Goal: Task Accomplishment & Management: Manage account settings

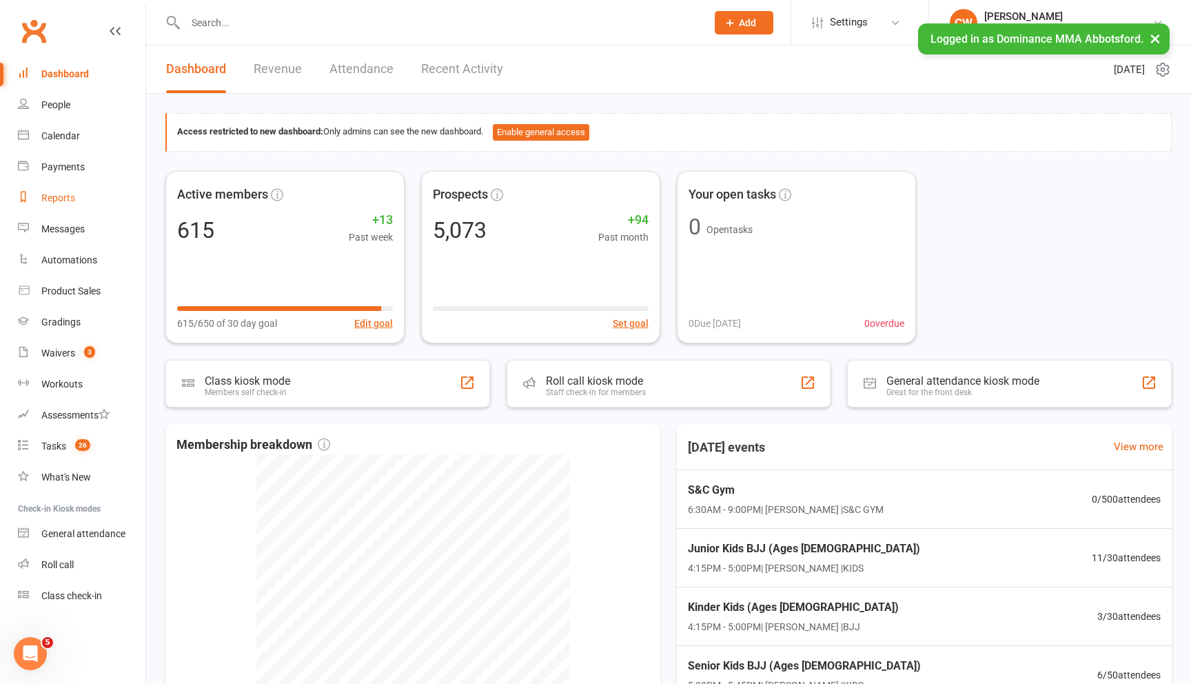
click at [65, 203] on div "Reports" at bounding box center [58, 197] width 34 height 11
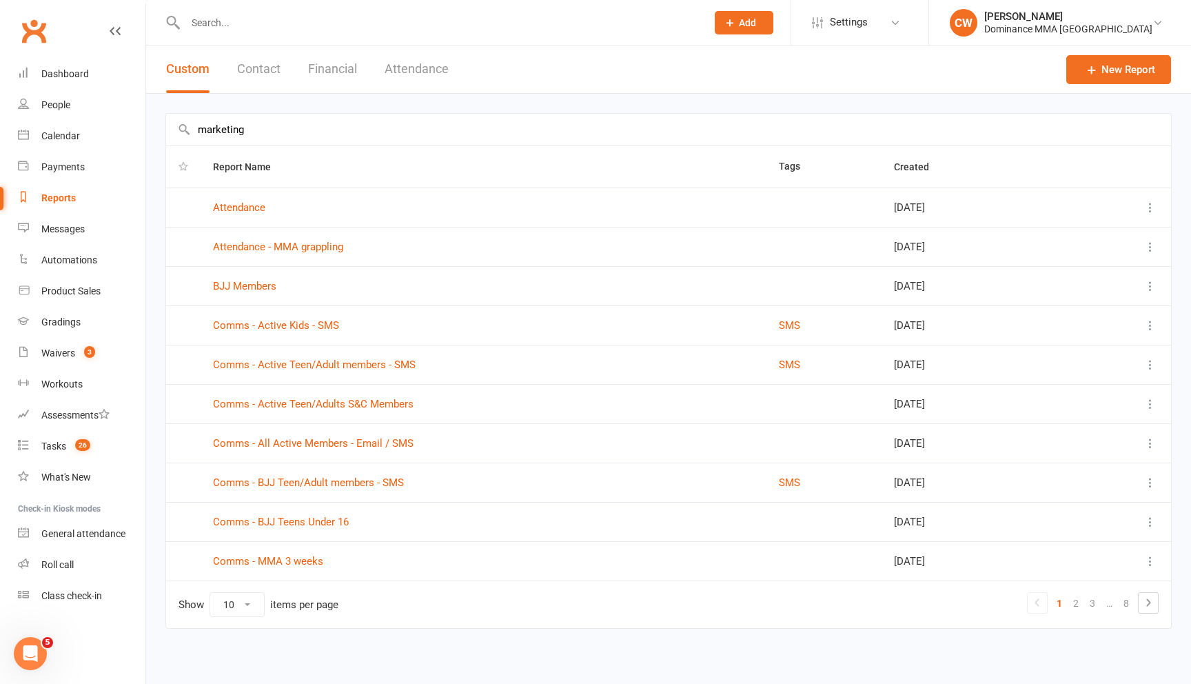
type input "marketing"
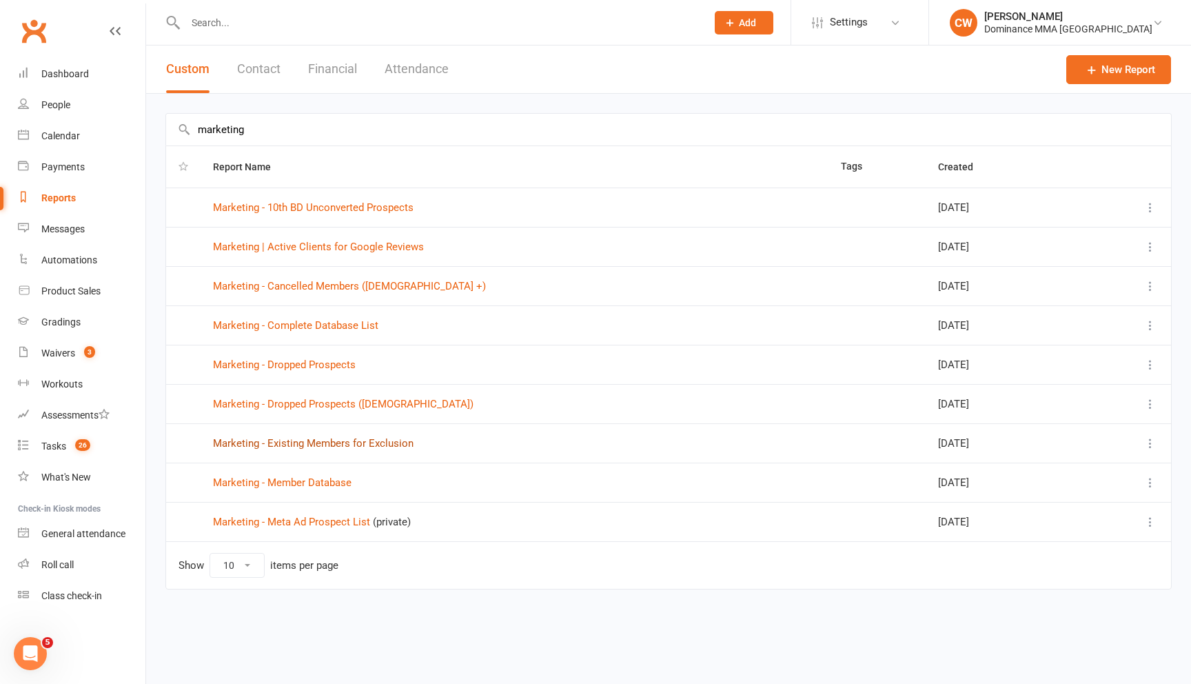
click at [327, 449] on link "Marketing - Existing Members for Exclusion" at bounding box center [313, 443] width 201 height 12
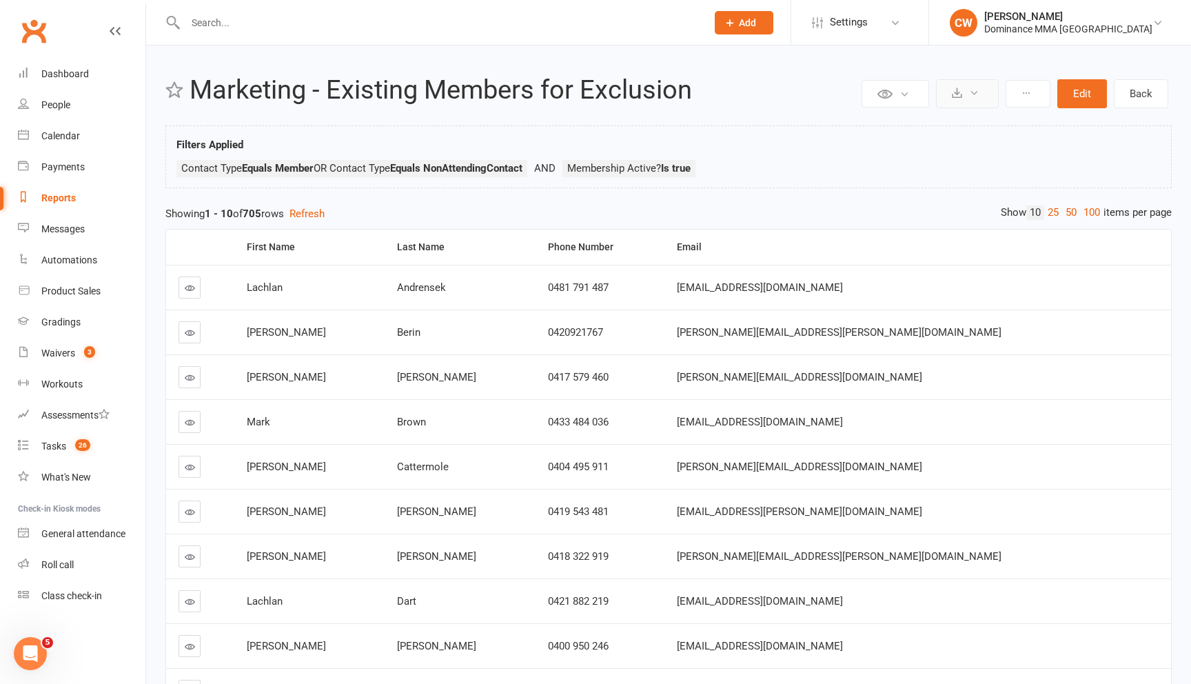
click at [965, 99] on button at bounding box center [967, 93] width 63 height 29
click at [952, 137] on link "Export to CSV" at bounding box center [925, 127] width 145 height 28
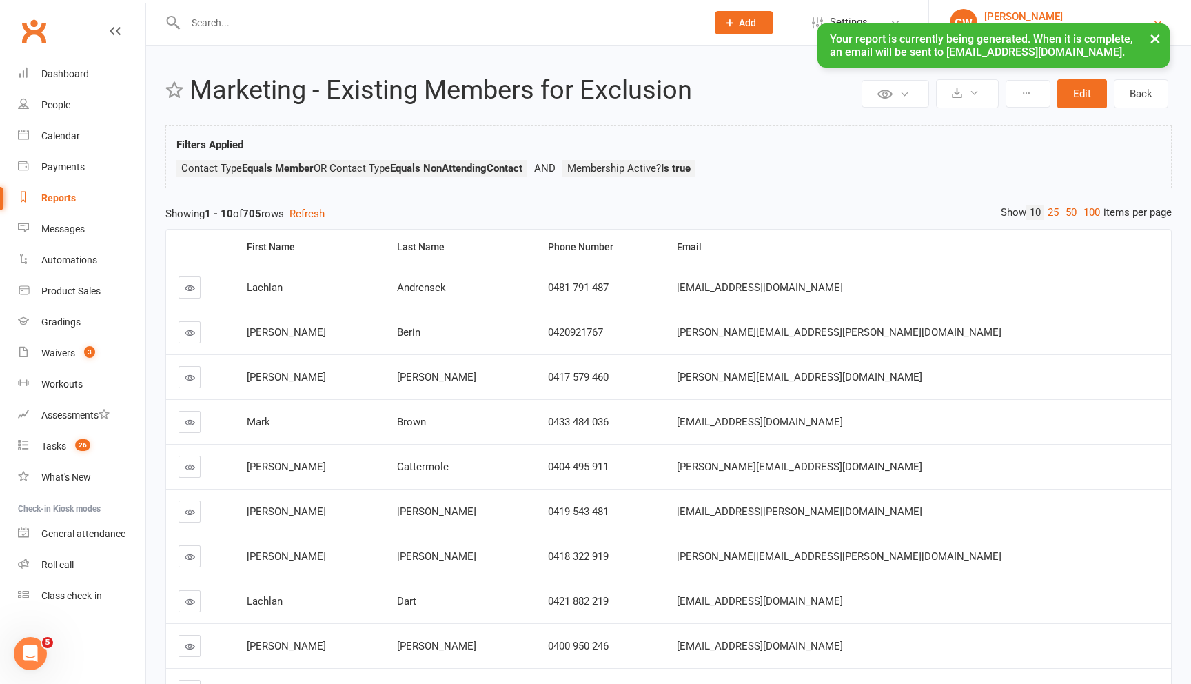
click at [1060, 23] on div "Dominance MMA Abbotsford" at bounding box center [1068, 29] width 168 height 12
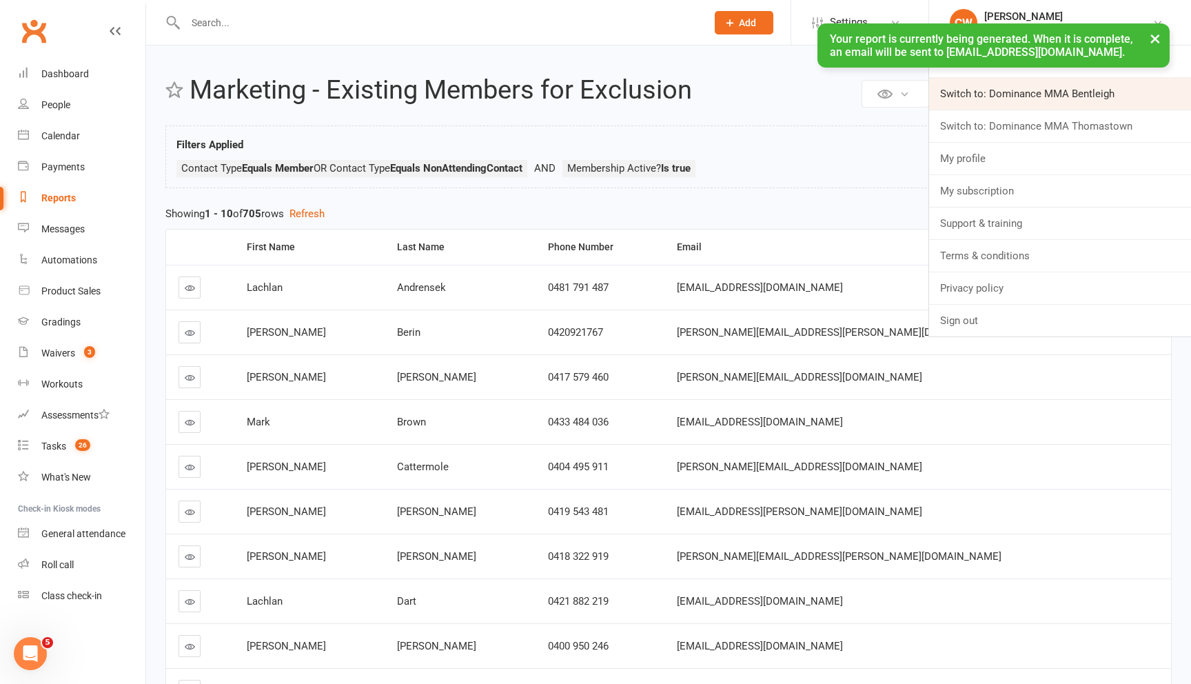
click at [1072, 105] on link "Switch to: Dominance MMA Bentleigh" at bounding box center [1060, 94] width 262 height 32
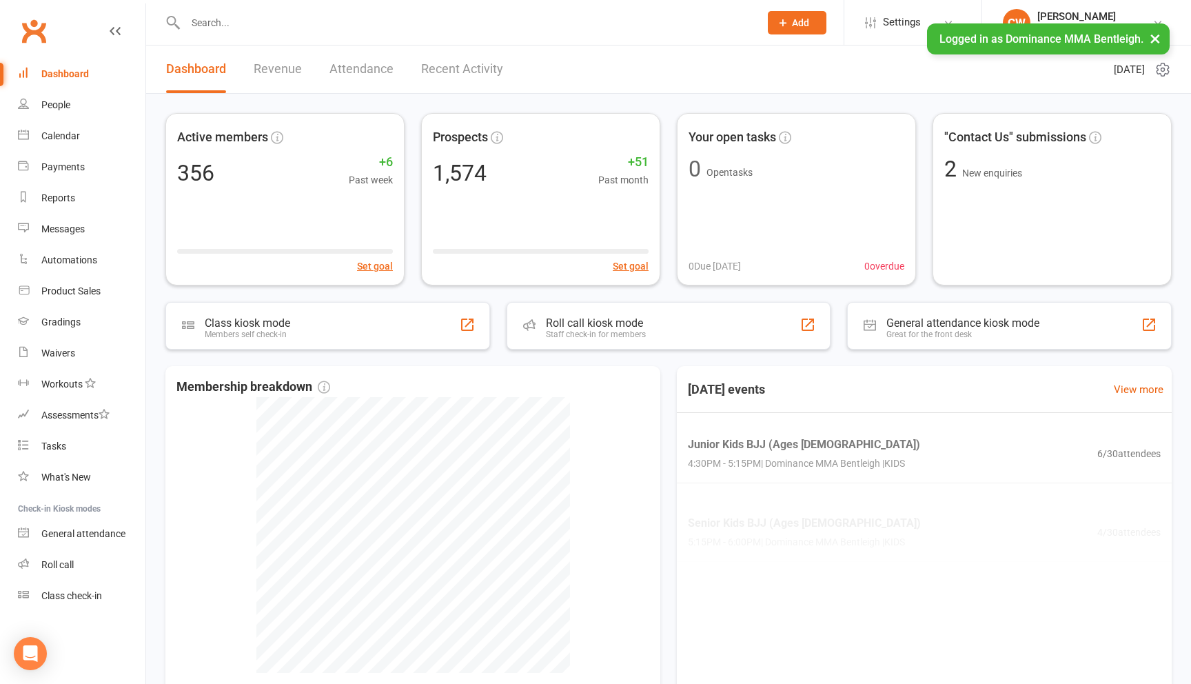
click at [1096, 25] on div "Logged in as Dominance MMA Bentleigh. ×" at bounding box center [1048, 38] width 243 height 31
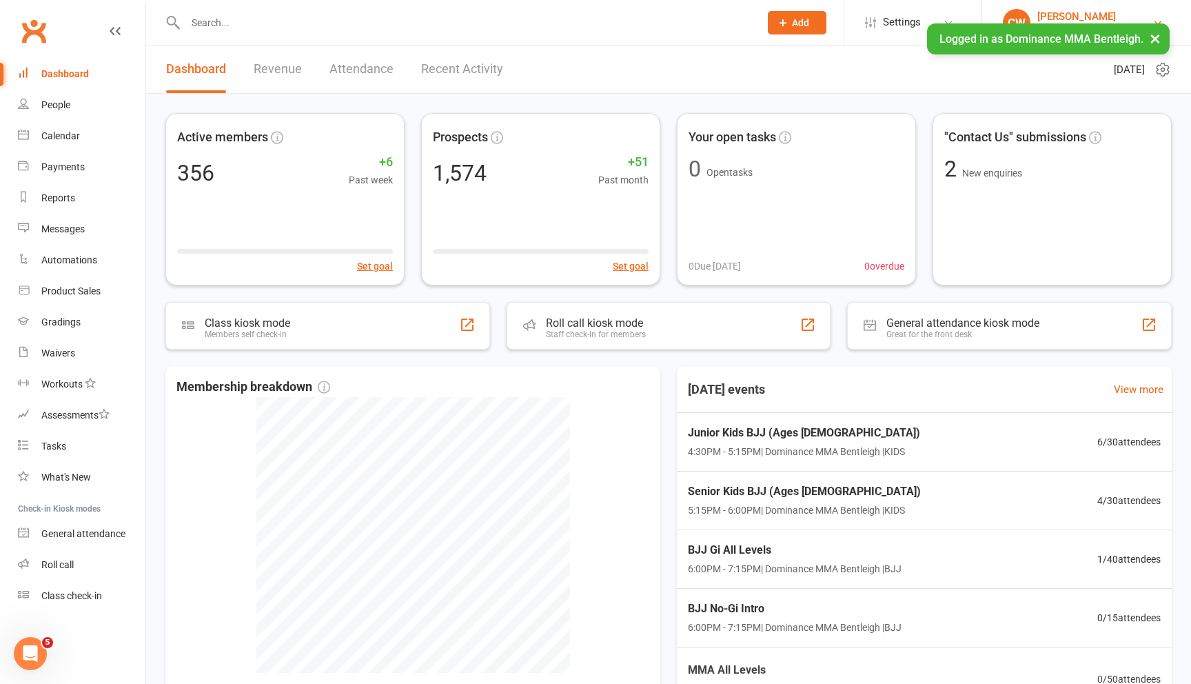
click at [1095, 14] on div "[PERSON_NAME]" at bounding box center [1094, 16] width 115 height 12
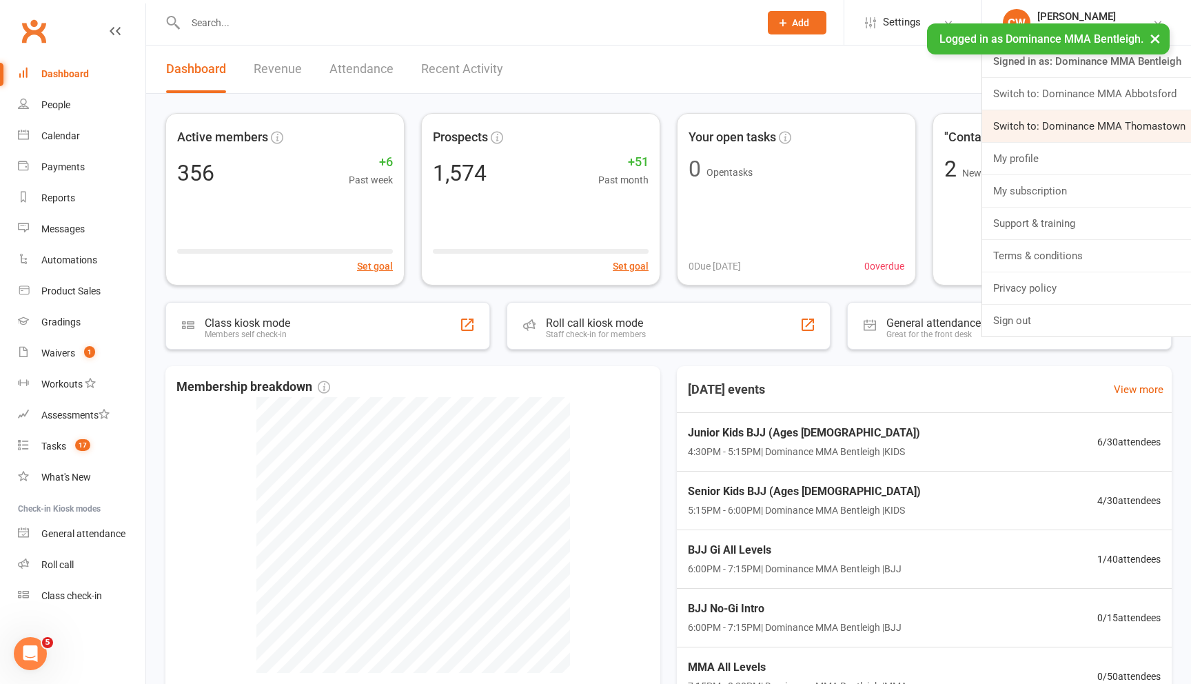
click at [1097, 117] on link "Switch to: Dominance MMA Thomastown" at bounding box center [1086, 126] width 209 height 32
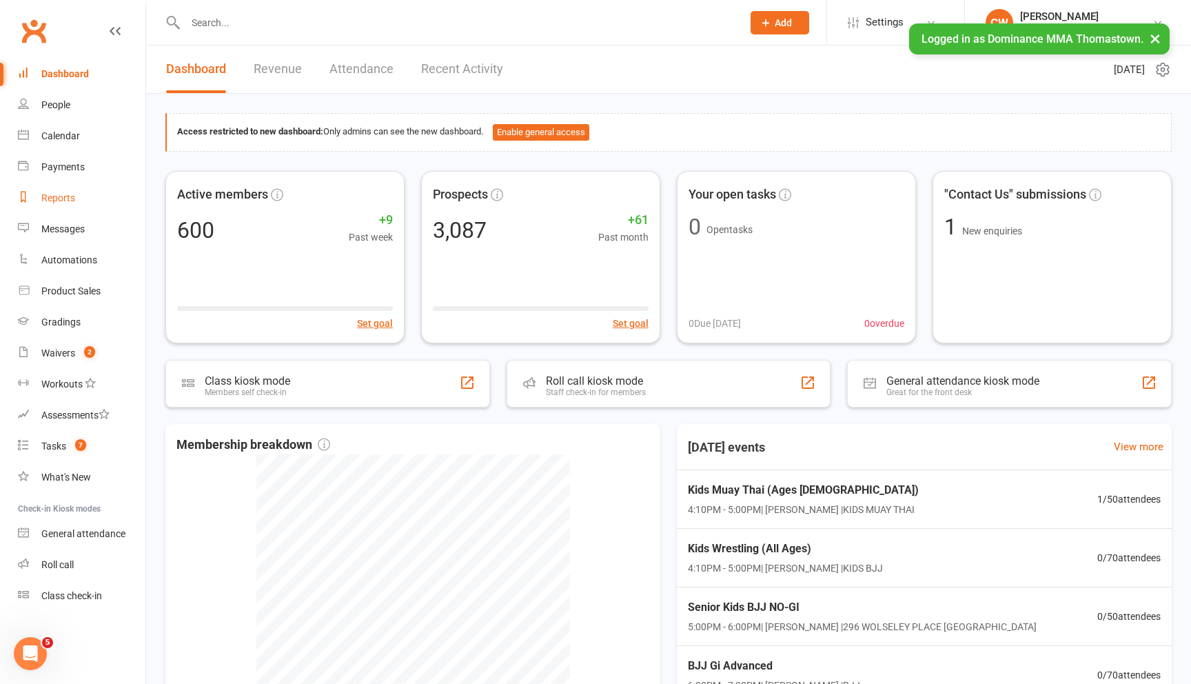
click at [67, 191] on link "Reports" at bounding box center [81, 198] width 127 height 31
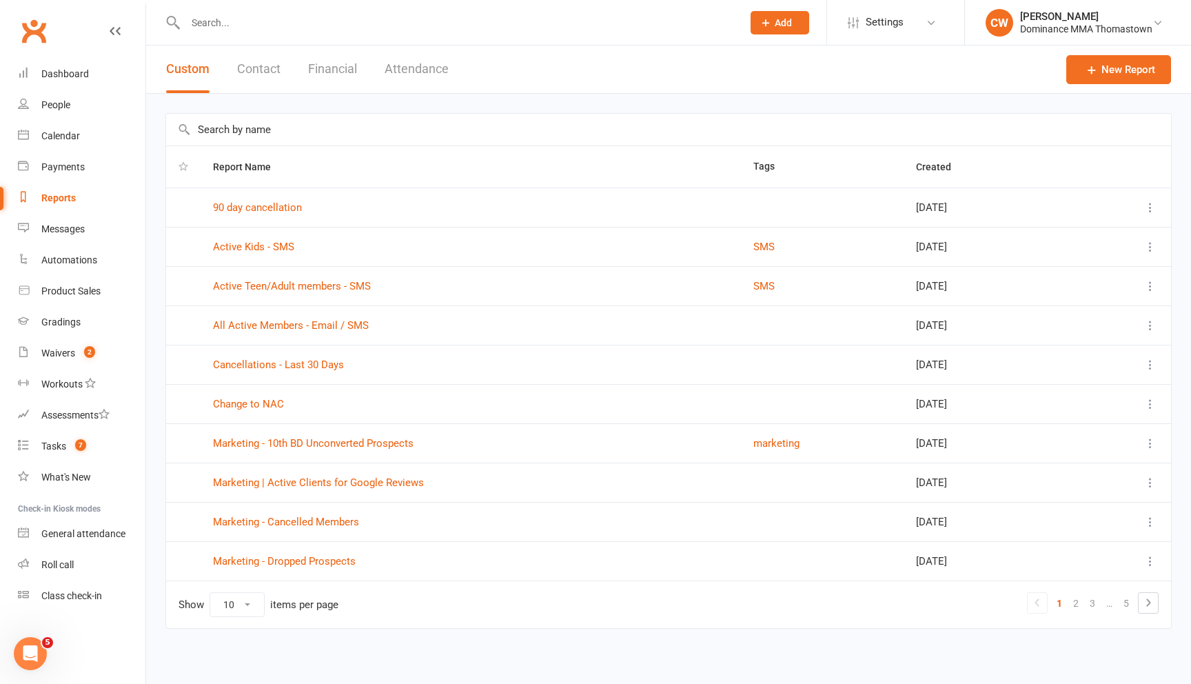
click at [305, 132] on input "text" at bounding box center [668, 130] width 1005 height 32
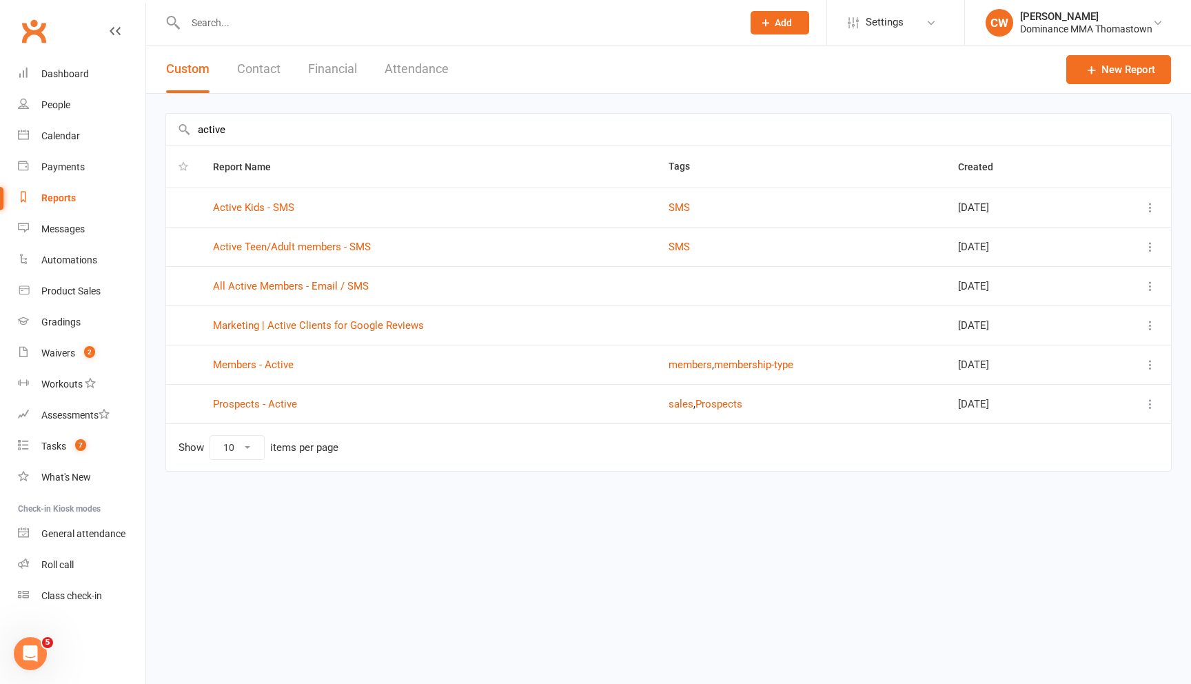
click at [263, 123] on input "active" at bounding box center [668, 130] width 1005 height 32
type input ","
type input "marketing"
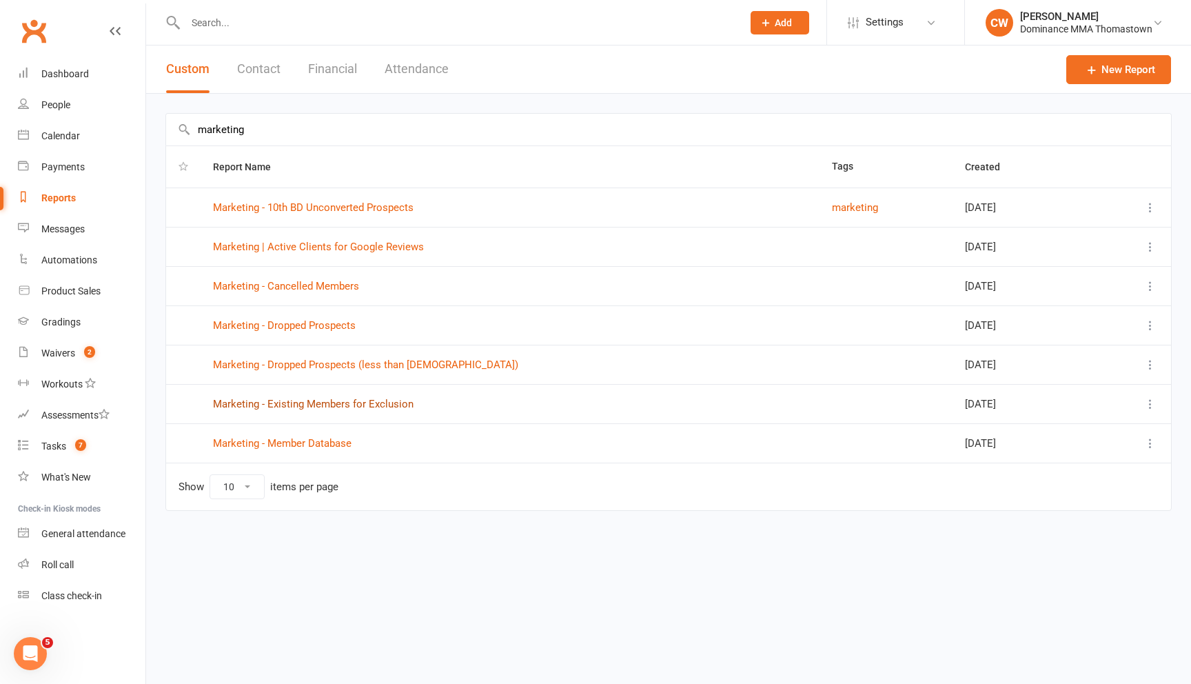
click at [338, 401] on link "Marketing - Existing Members for Exclusion" at bounding box center [313, 404] width 201 height 12
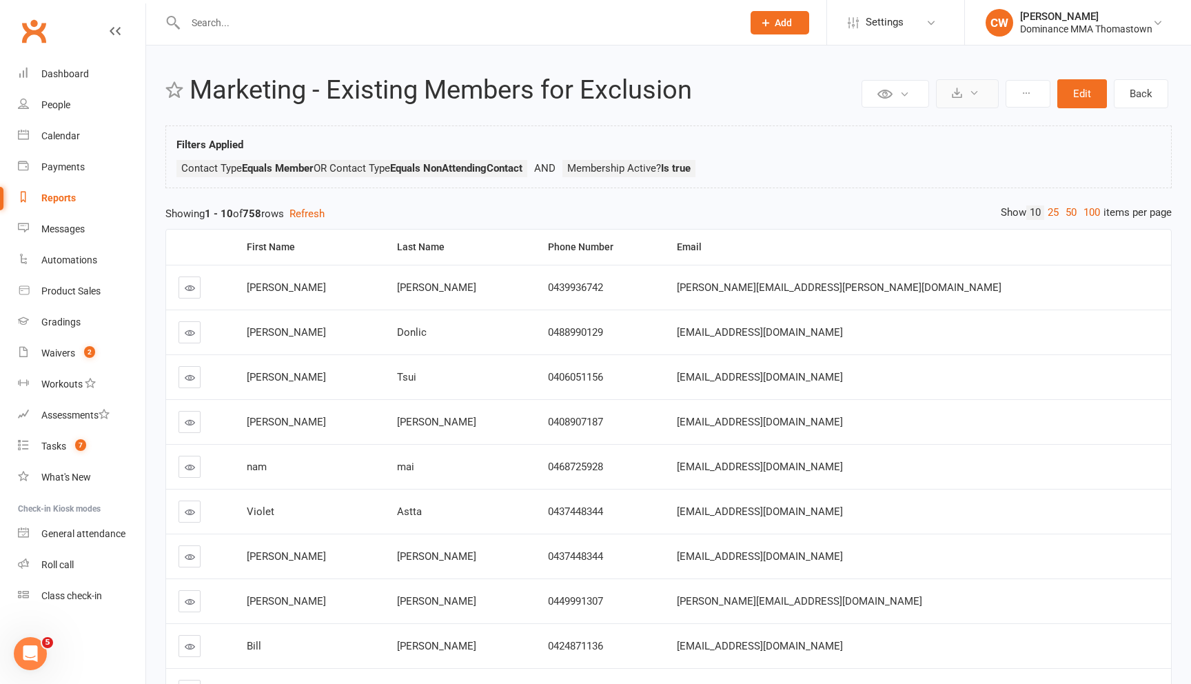
click at [962, 106] on button at bounding box center [967, 93] width 63 height 29
click at [919, 130] on link "Export to CSV" at bounding box center [925, 127] width 145 height 28
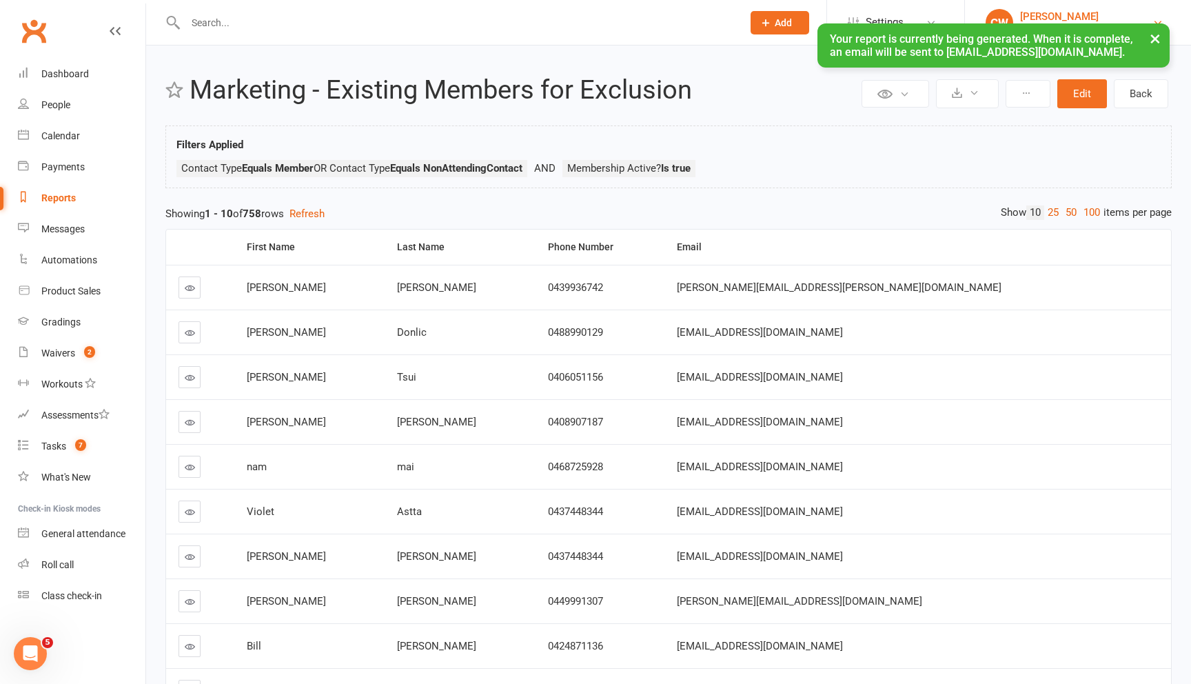
click at [1096, 13] on div "[PERSON_NAME]" at bounding box center [1086, 16] width 132 height 12
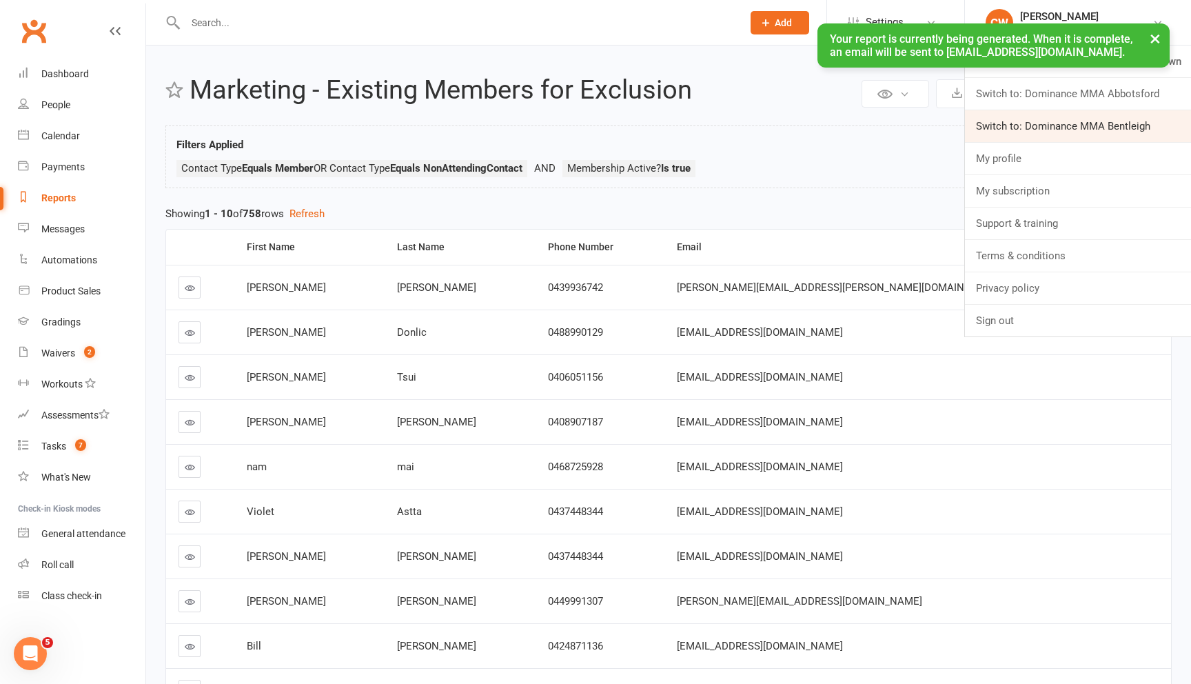
click at [1129, 121] on link "Switch to: Dominance MMA Bentleigh" at bounding box center [1078, 126] width 226 height 32
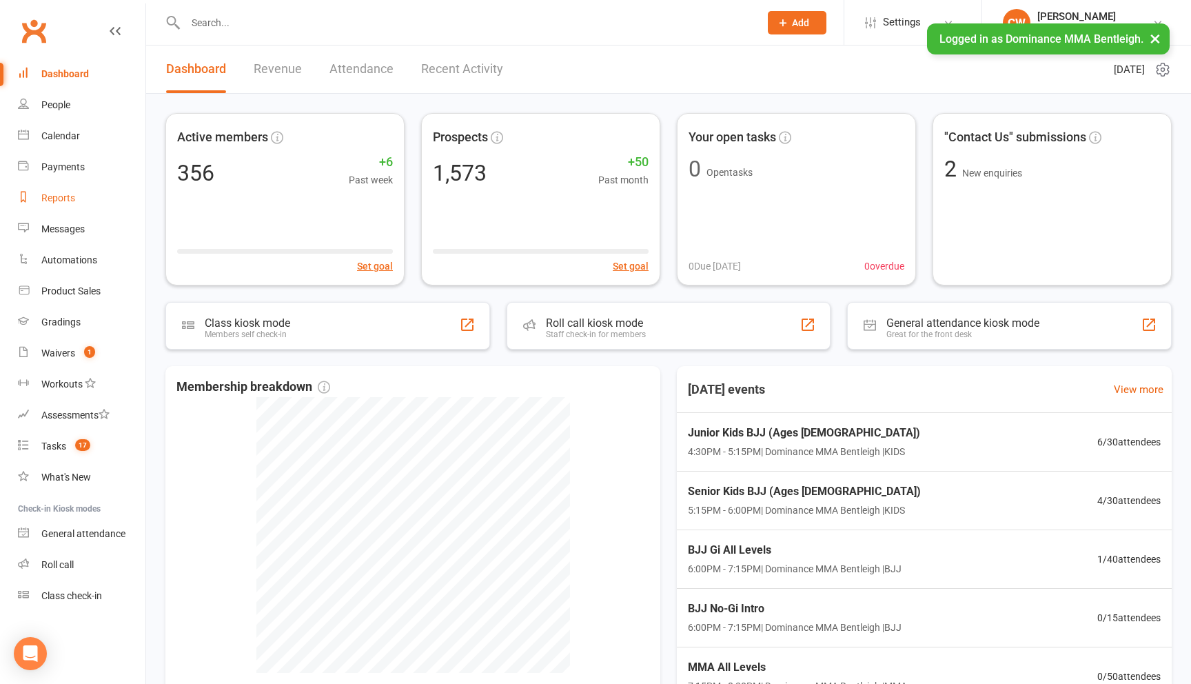
click at [65, 198] on div "Reports" at bounding box center [58, 197] width 34 height 11
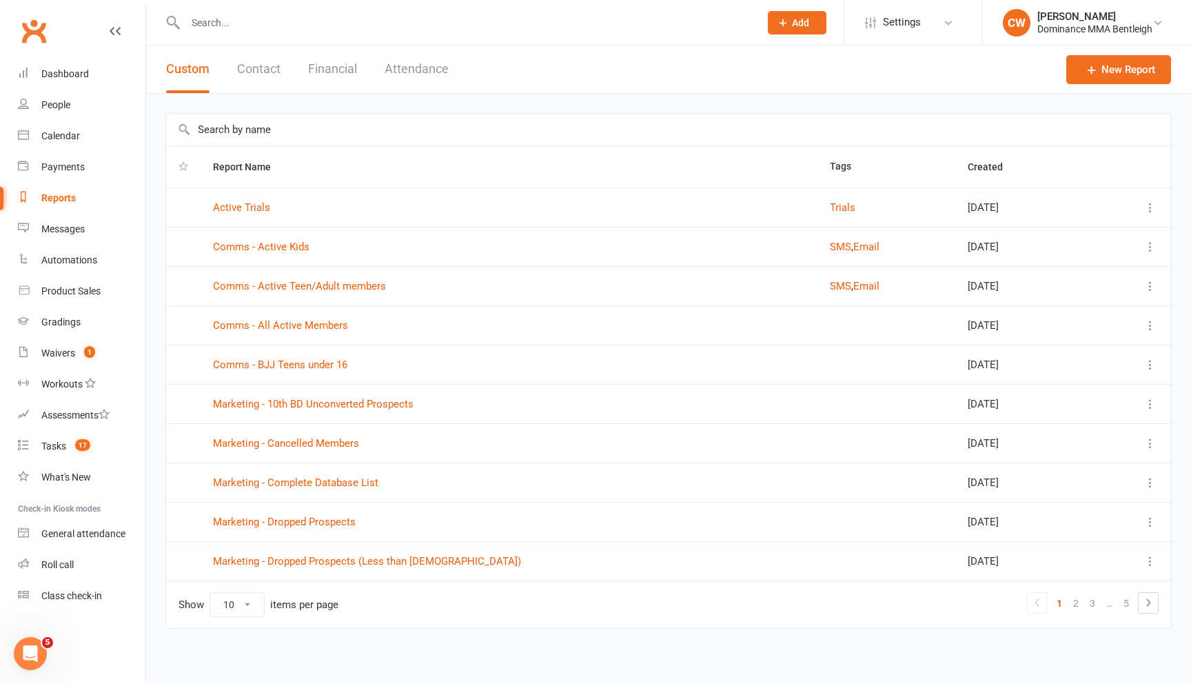
click at [373, 123] on input "text" at bounding box center [668, 130] width 1005 height 32
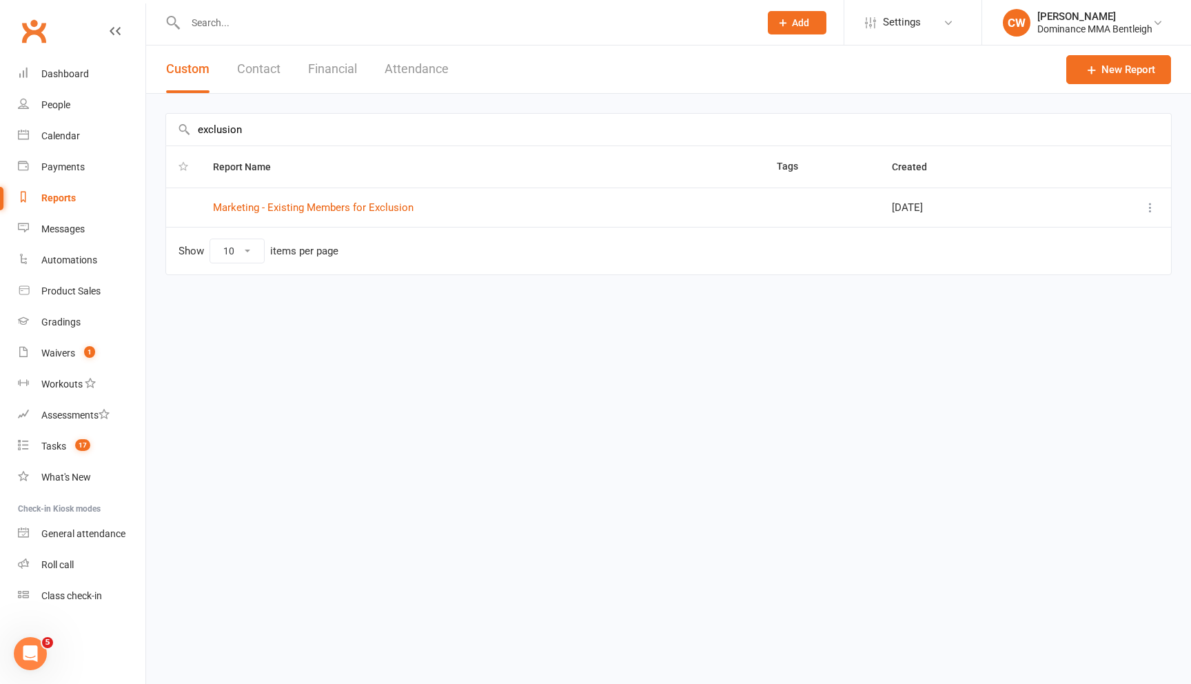
type input "exclusion"
click at [313, 215] on td "Marketing - Existing Members for Exclusion" at bounding box center [483, 206] width 564 height 39
click at [320, 203] on link "Marketing - Existing Members for Exclusion" at bounding box center [313, 207] width 201 height 12
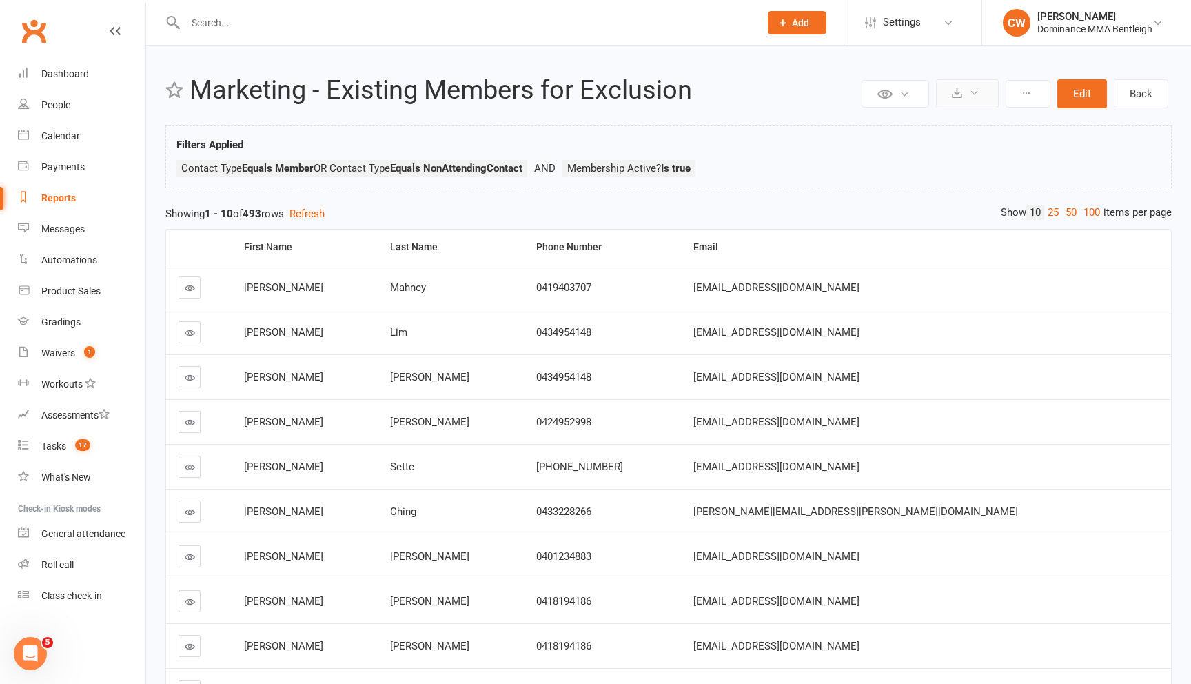
click at [966, 92] on button at bounding box center [967, 93] width 63 height 29
click at [939, 124] on link "Export to CSV" at bounding box center [925, 127] width 145 height 28
click at [70, 256] on div "Automations" at bounding box center [69, 259] width 56 height 11
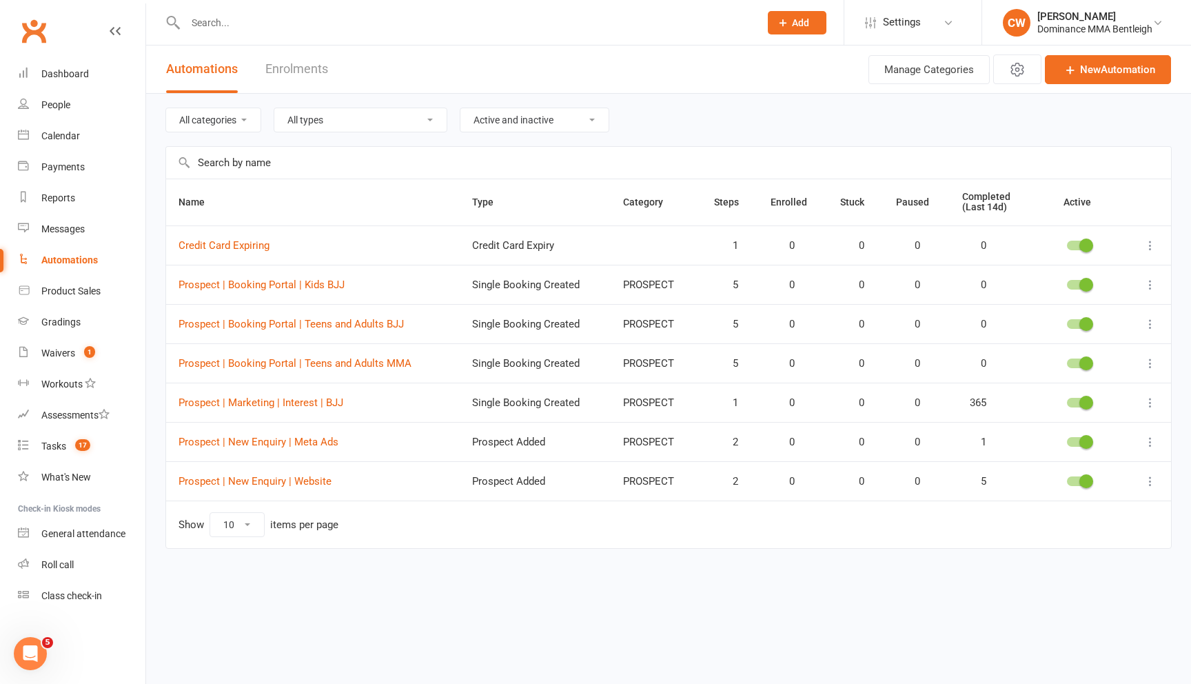
click at [289, 474] on td "Prospect | New Enquiry | Website" at bounding box center [313, 480] width 294 height 39
click at [300, 441] on link "Prospect | New Enquiry | Meta Ads" at bounding box center [258, 442] width 160 height 12
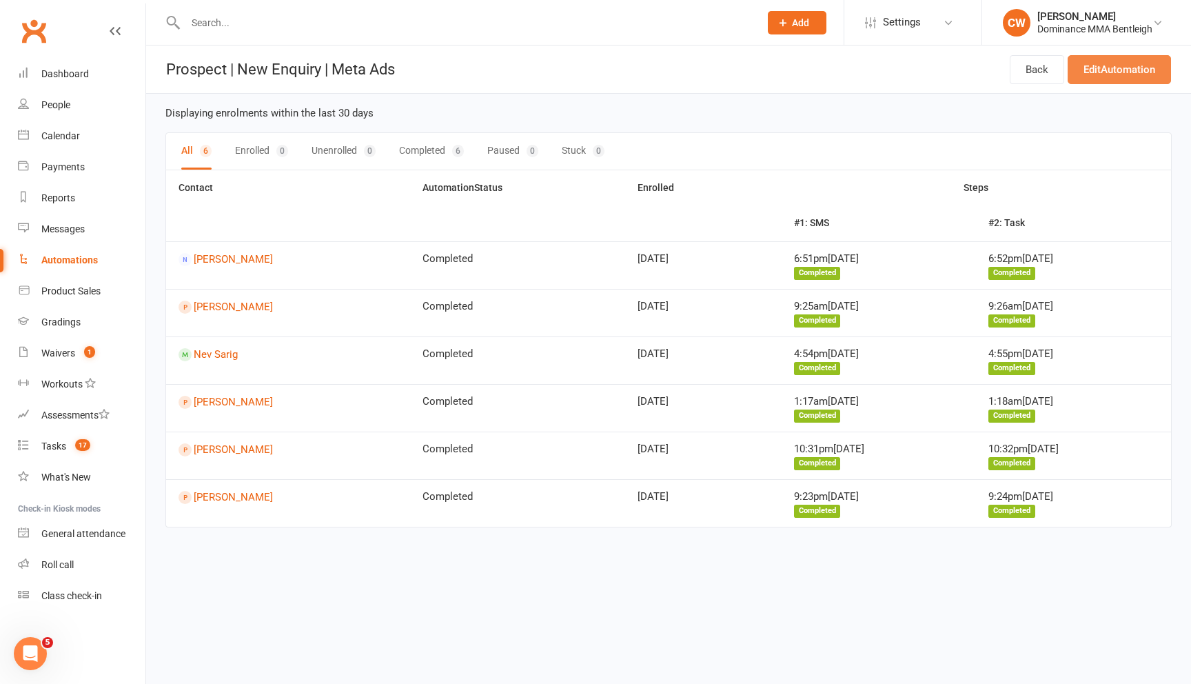
click at [1111, 63] on link "Edit Automation" at bounding box center [1118, 69] width 103 height 29
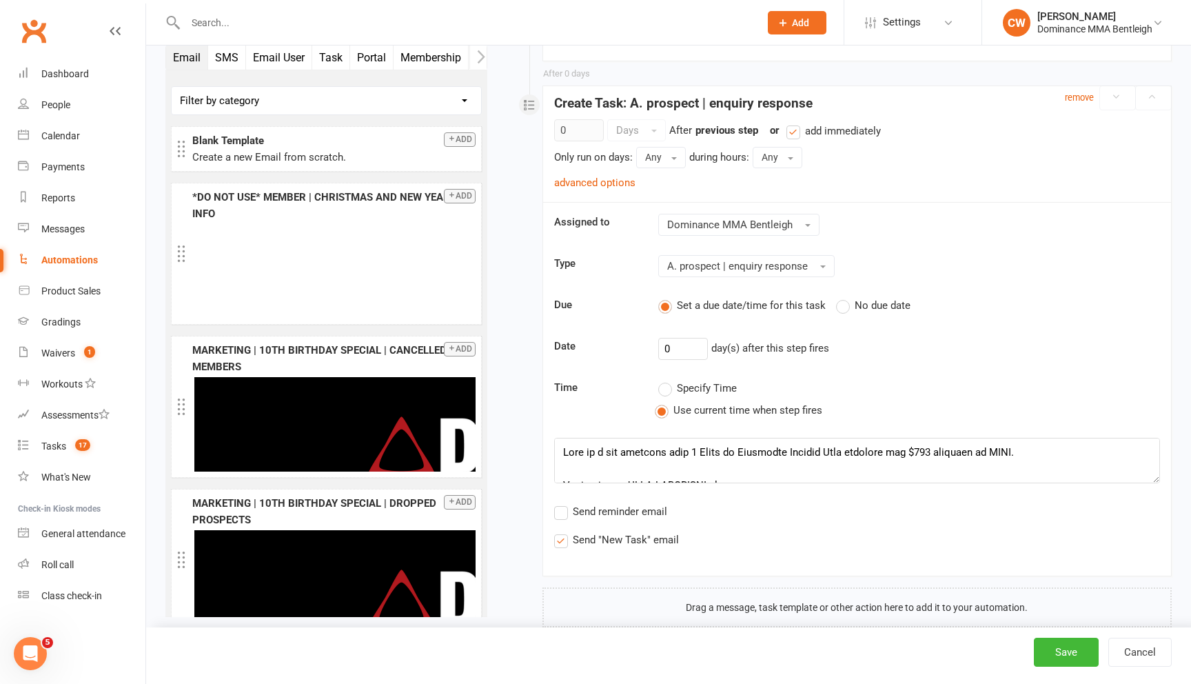
scroll to position [660, 0]
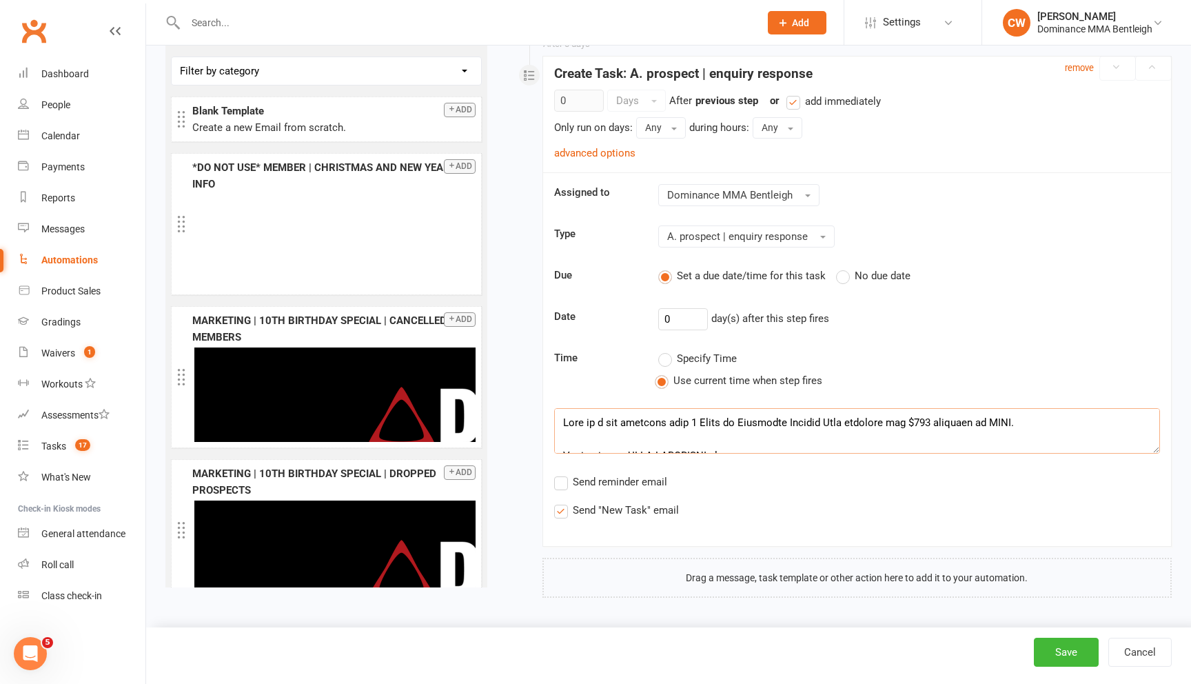
click at [752, 429] on textarea at bounding box center [857, 430] width 606 height 45
click at [69, 346] on link "Waivers 1" at bounding box center [81, 353] width 127 height 31
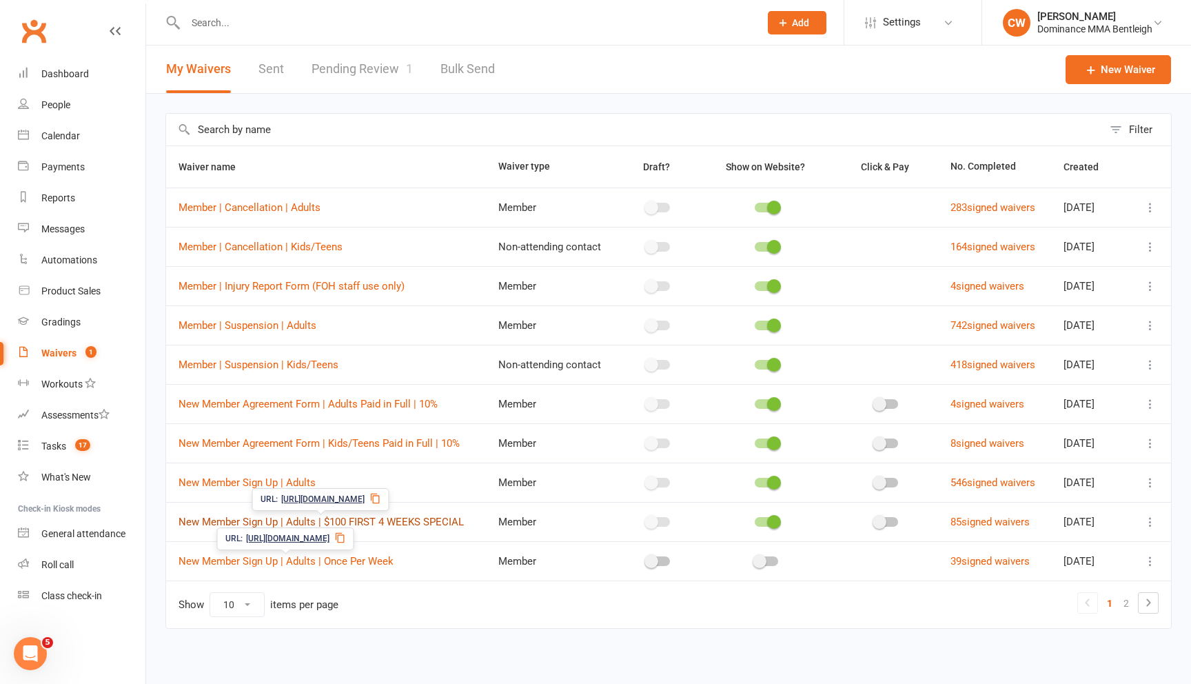
click at [339, 520] on link "New Member Sign Up | Adults | $100 FIRST 4 WEEKS SPECIAL" at bounding box center [320, 521] width 285 height 12
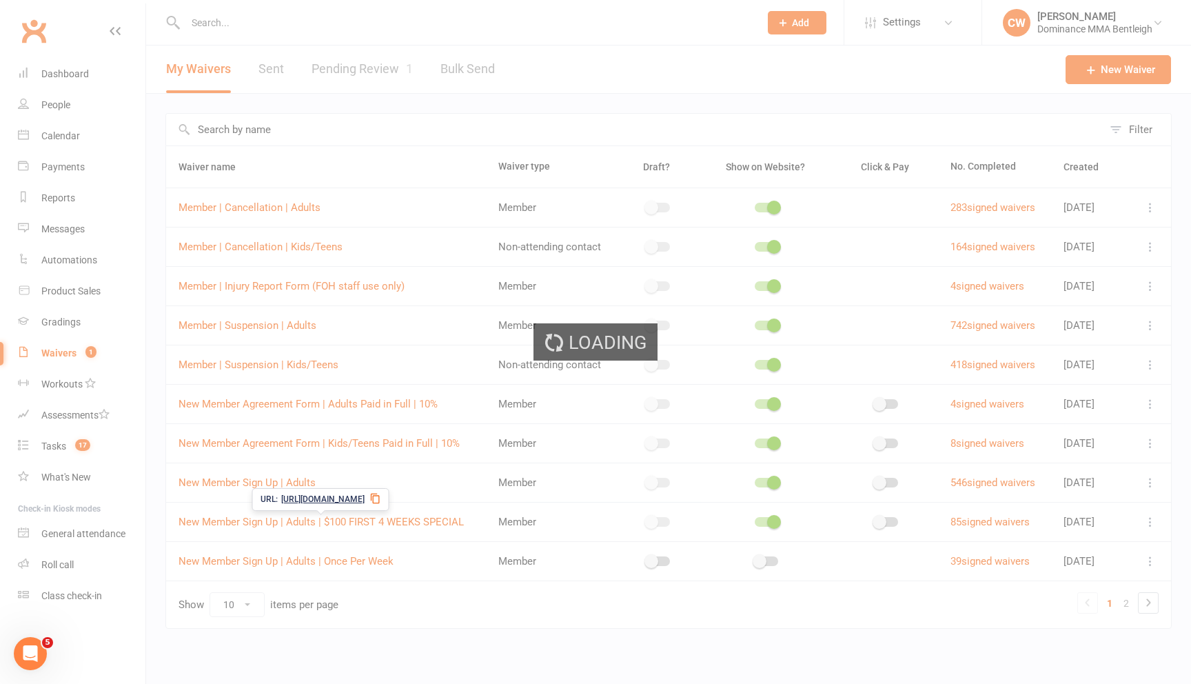
select select "bank_account"
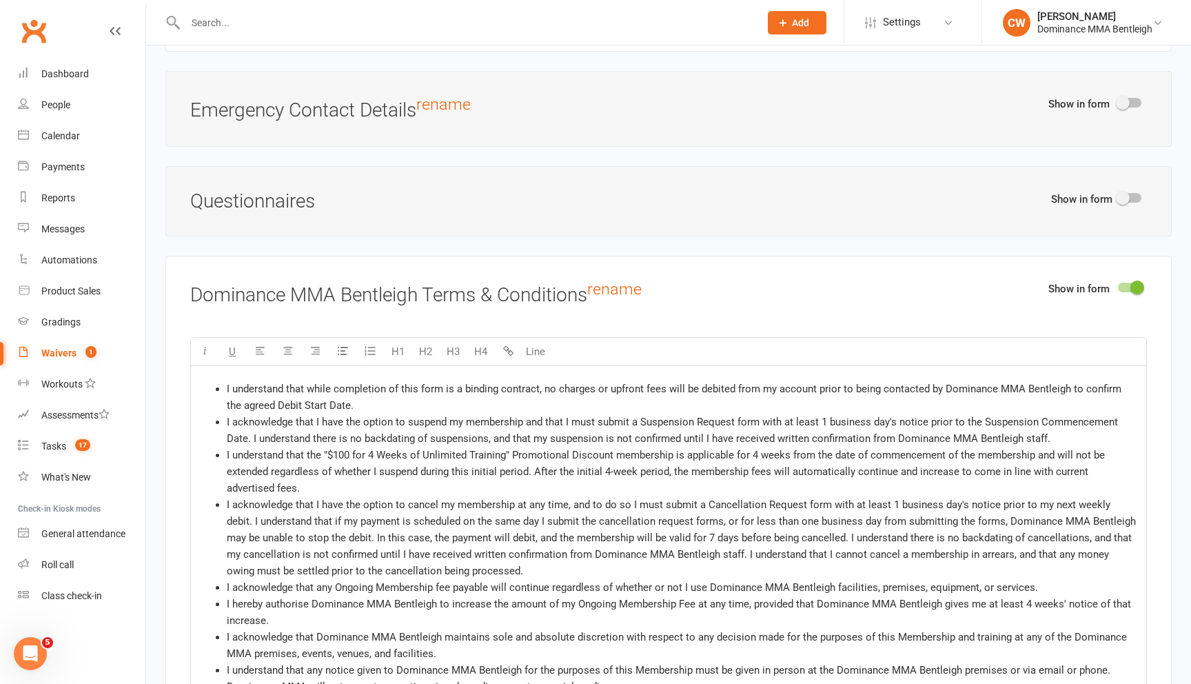
scroll to position [1497, 0]
